Goal: Information Seeking & Learning: Learn about a topic

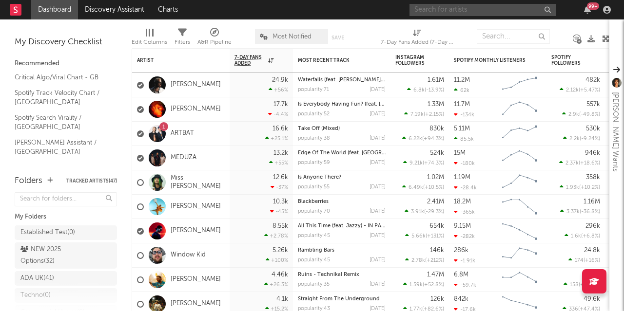
click at [457, 10] on input "text" at bounding box center [482, 10] width 146 height 12
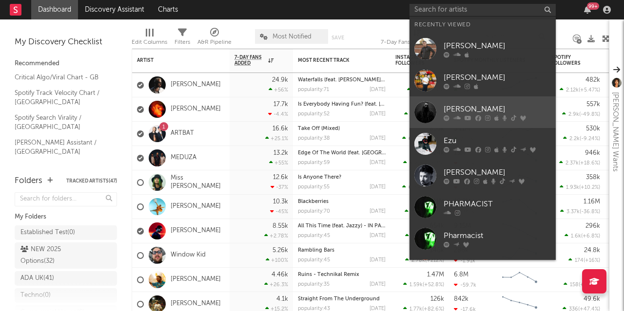
click at [476, 108] on div "[PERSON_NAME]" at bounding box center [496, 109] width 107 height 12
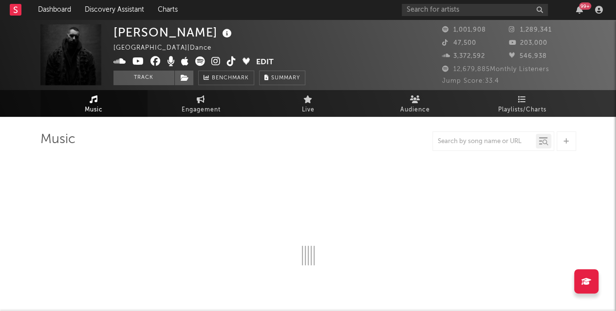
select select "6m"
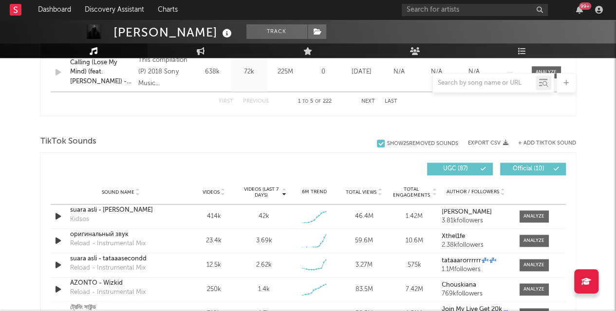
scroll to position [590, 0]
click at [452, 80] on input "text" at bounding box center [484, 83] width 103 height 8
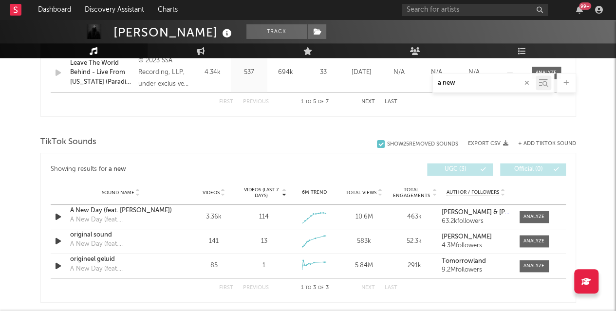
type input "a new"
click at [541, 245] on span at bounding box center [534, 241] width 29 height 12
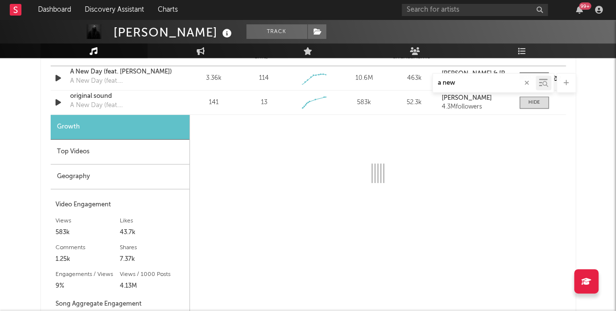
scroll to position [730, 0]
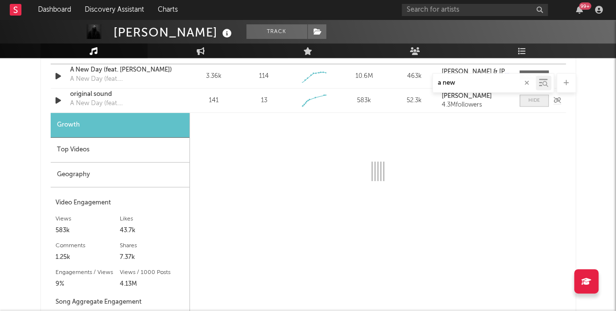
select select "1w"
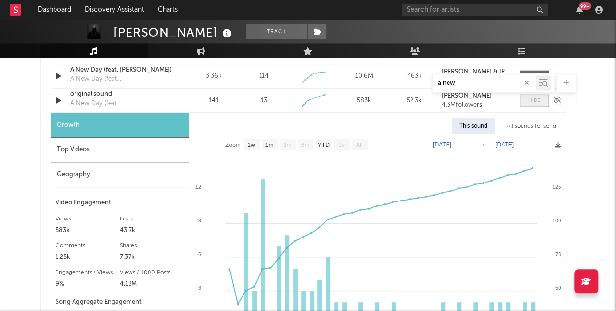
click at [525, 100] on span at bounding box center [534, 101] width 29 height 12
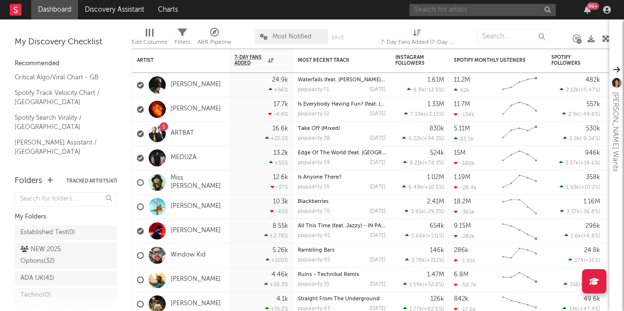
click at [472, 12] on input "text" at bounding box center [482, 10] width 146 height 12
type input "Sonik"
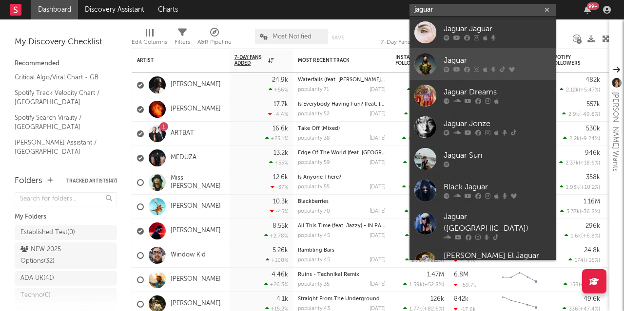
type input "jaguar"
click at [453, 57] on div "Jaguar" at bounding box center [496, 61] width 107 height 12
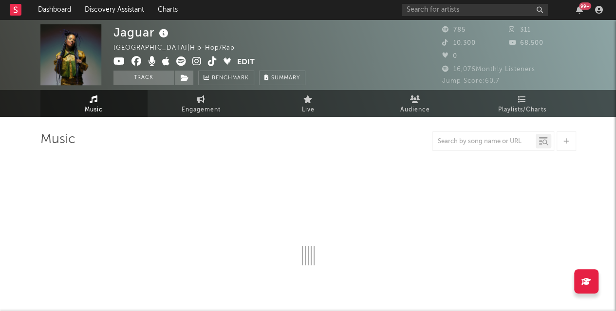
select select "1w"
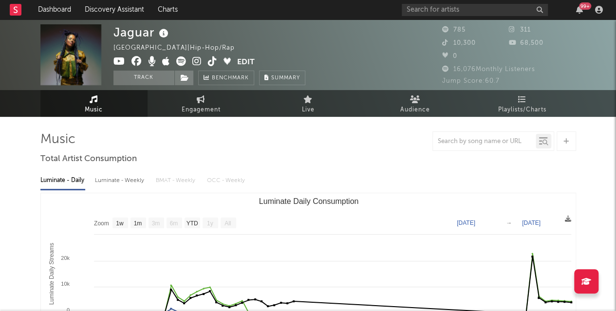
click at [262, 150] on div at bounding box center [308, 141] width 536 height 19
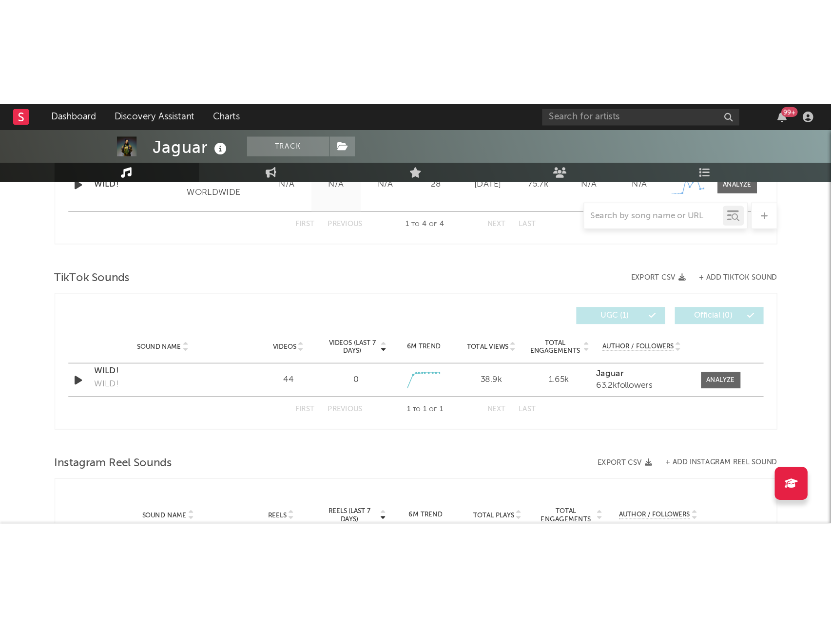
scroll to position [554, 0]
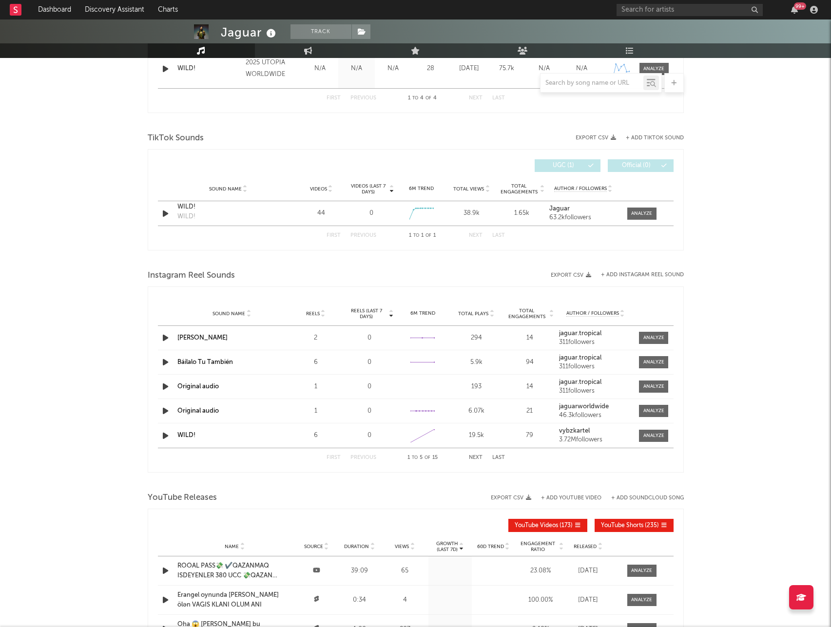
click at [106, 311] on div "Jaguar Track Azerbaijan | Hip-Hop/Rap Edit Track Benchmark Summary 785 311 10,3…" at bounding box center [415, 132] width 831 height 1335
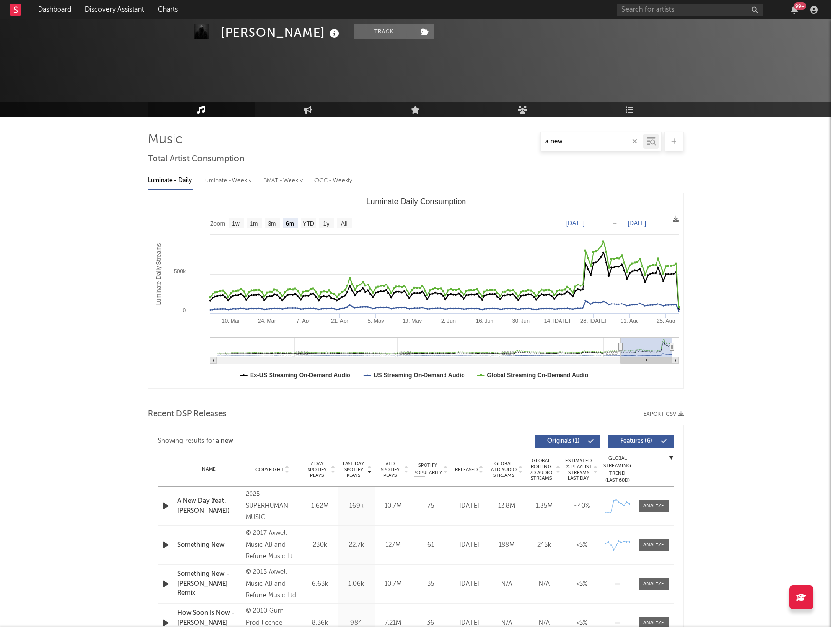
select select "6m"
